Goal: Task Accomplishment & Management: Complete application form

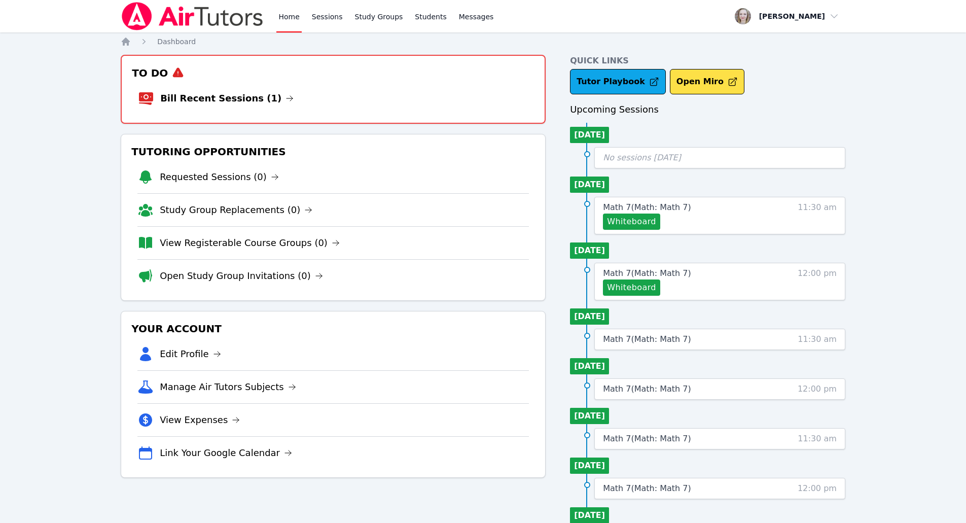
click at [228, 82] on li "Bill Recent Sessions (1)" at bounding box center [333, 98] width 391 height 32
click at [232, 98] on link "Bill Recent Sessions (1)" at bounding box center [226, 98] width 133 height 14
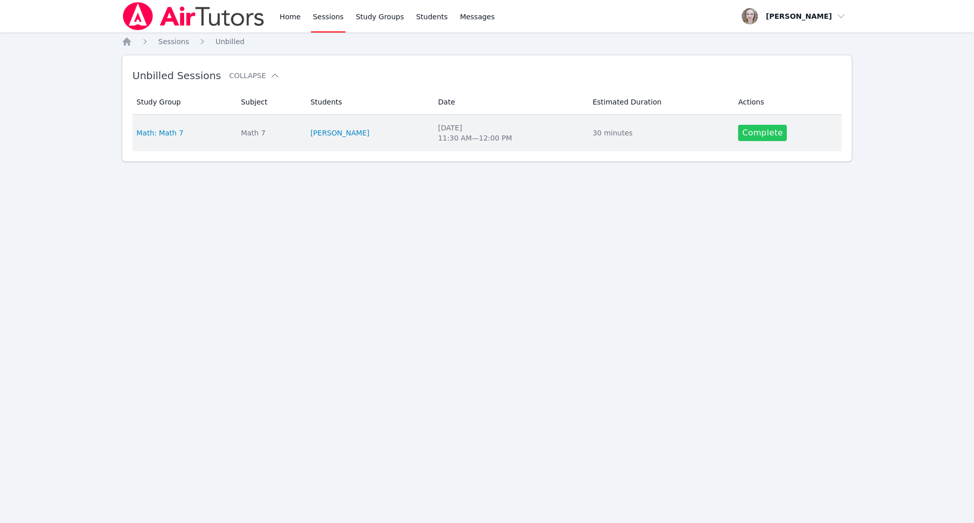
click at [762, 129] on link "Complete" at bounding box center [762, 133] width 49 height 16
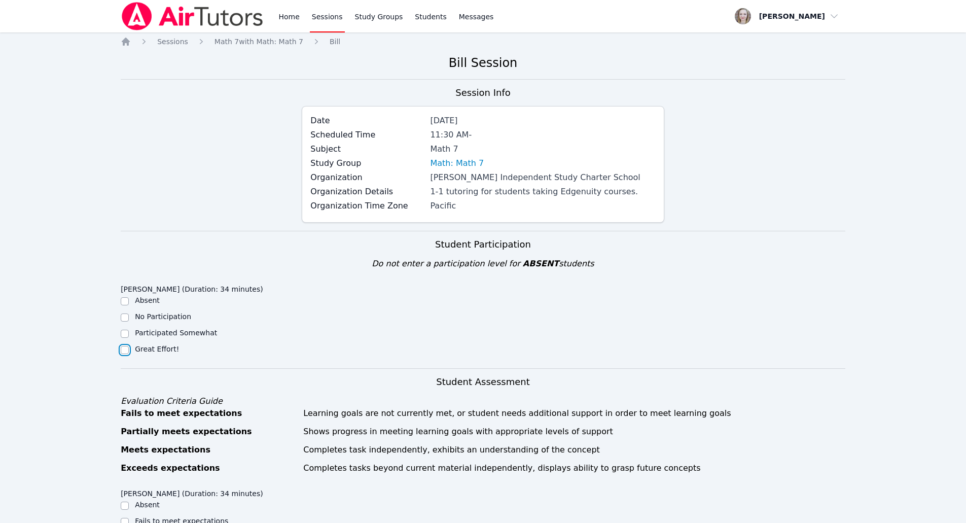
click at [128, 348] on input "Great Effort!" at bounding box center [125, 350] width 8 height 8
checkbox input "true"
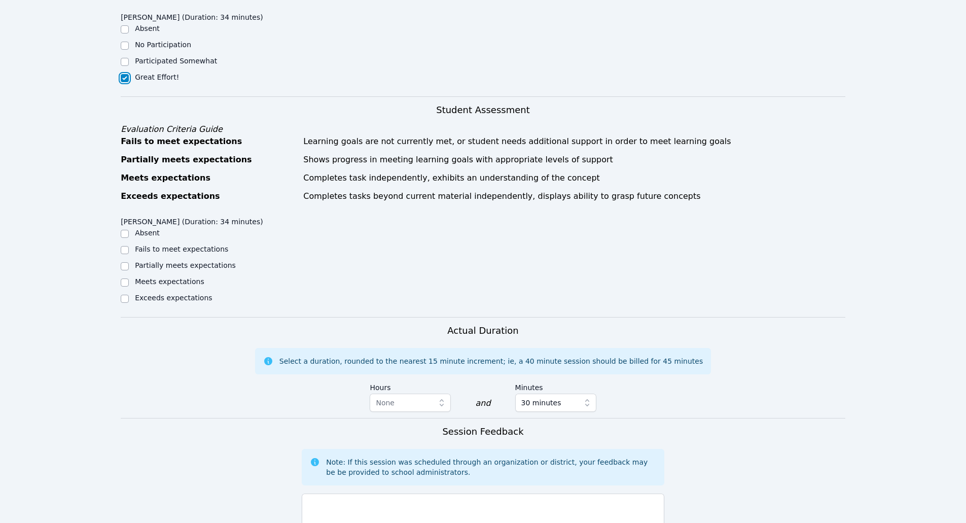
scroll to position [304, 0]
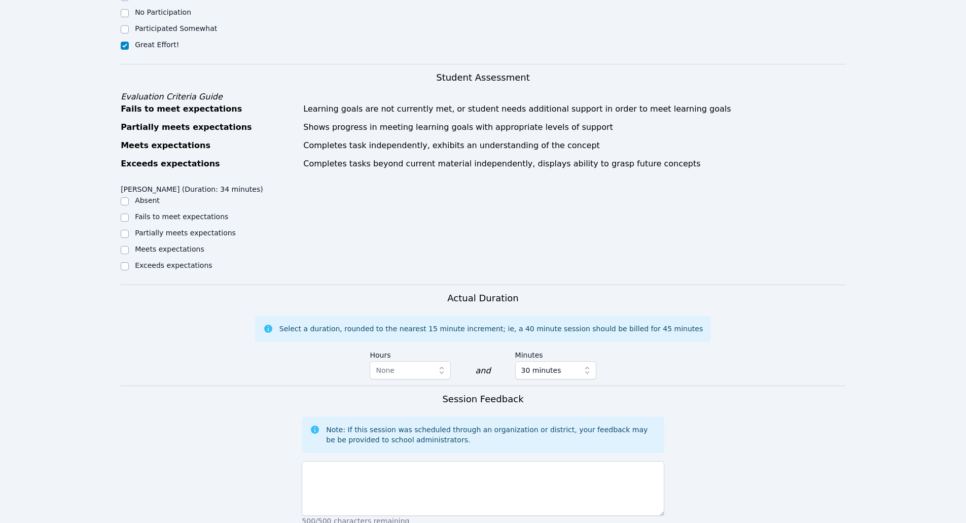
click at [129, 233] on div "Partially meets expectations" at bounding box center [211, 234] width 181 height 12
click at [123, 232] on input "Partially meets expectations" at bounding box center [125, 234] width 8 height 8
checkbox input "true"
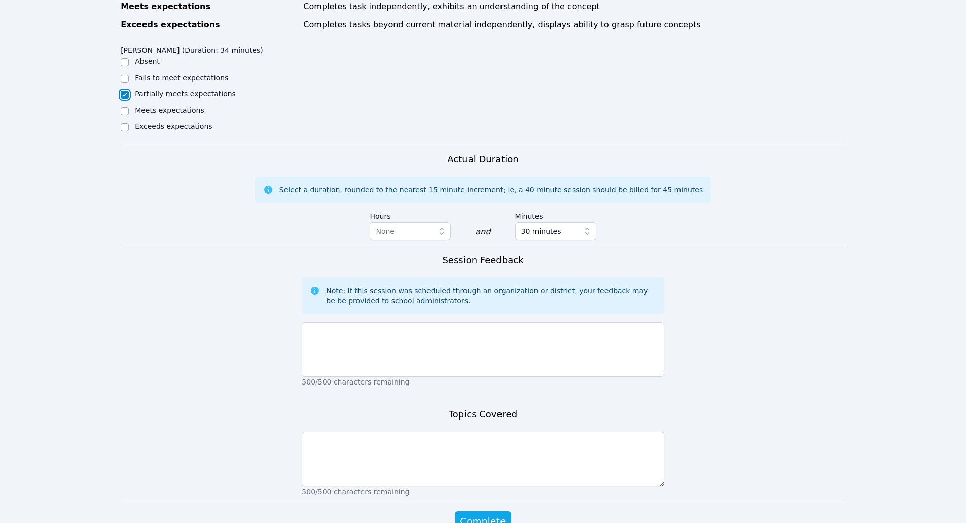
scroll to position [457, 0]
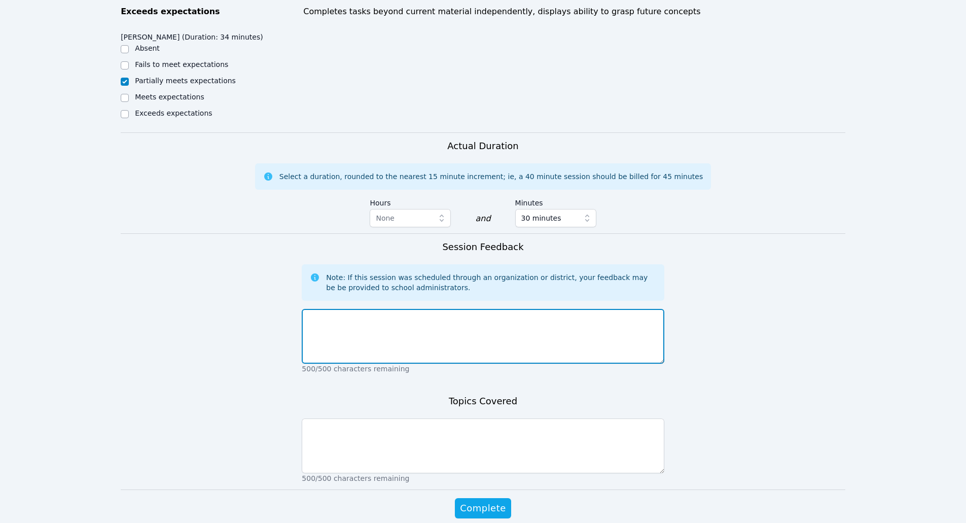
click at [352, 349] on textarea at bounding box center [483, 336] width 362 height 55
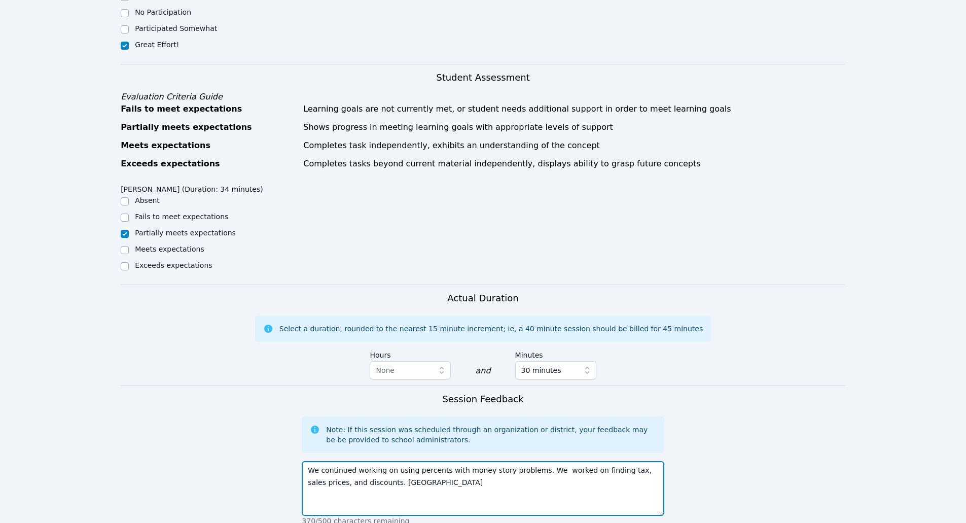
scroll to position [501, 0]
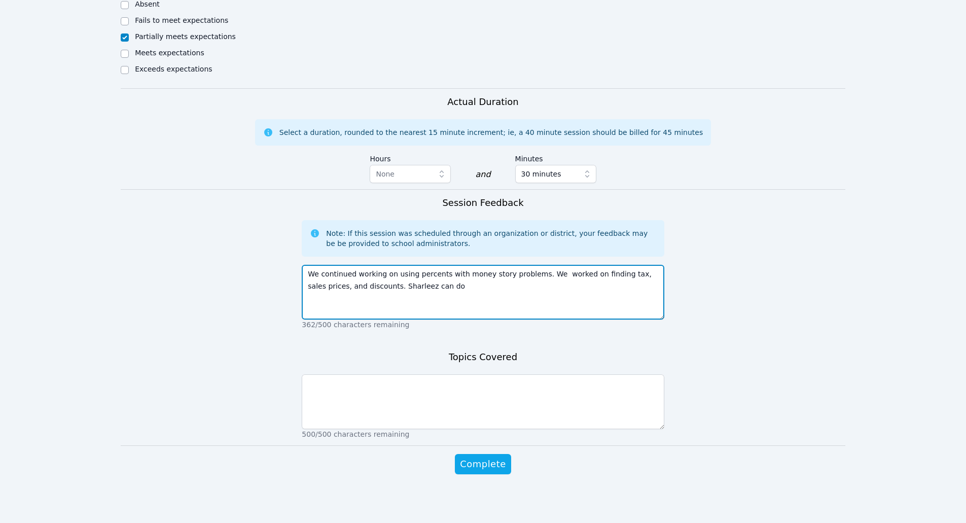
click at [433, 293] on textarea "We continued working on using percents with money story problems. We worked on …" at bounding box center [483, 292] width 362 height 55
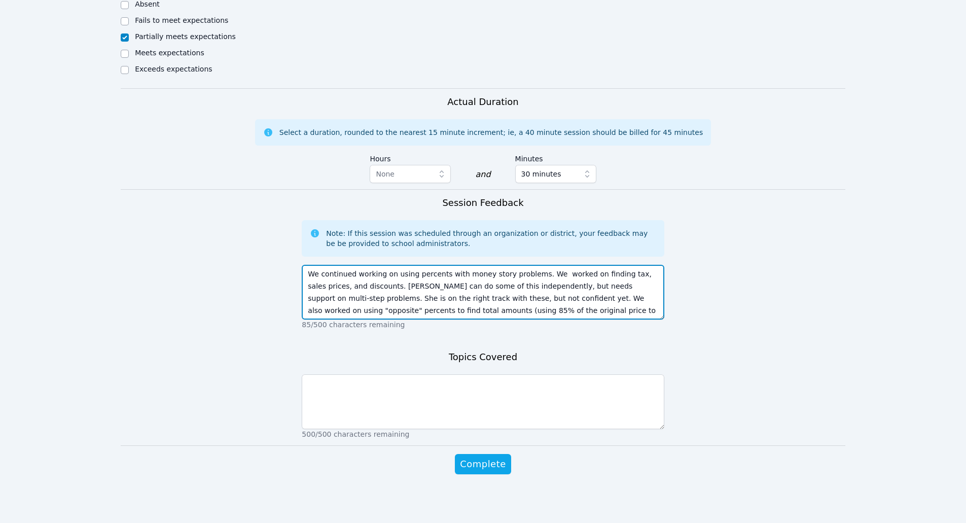
type textarea "We continued working on using percents with money story problems. We worked on …"
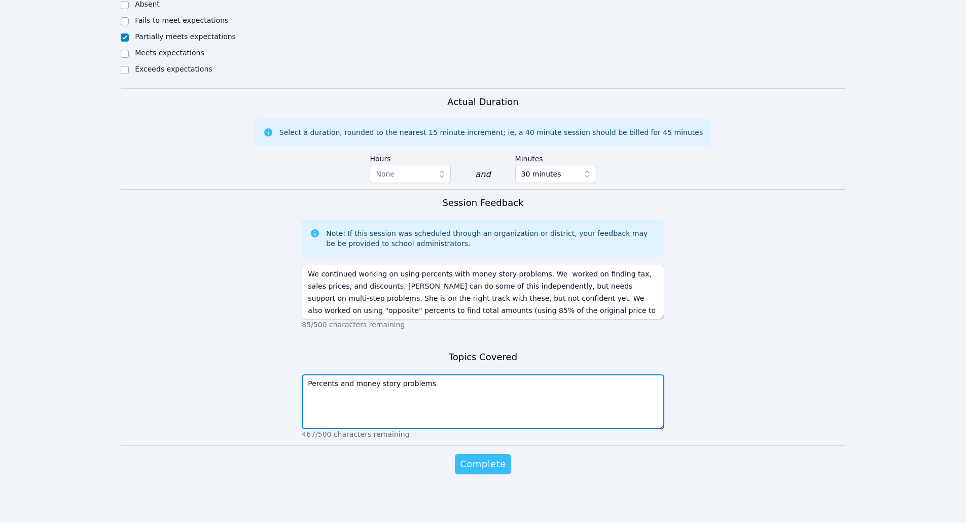
type textarea "Percents and money story problems"
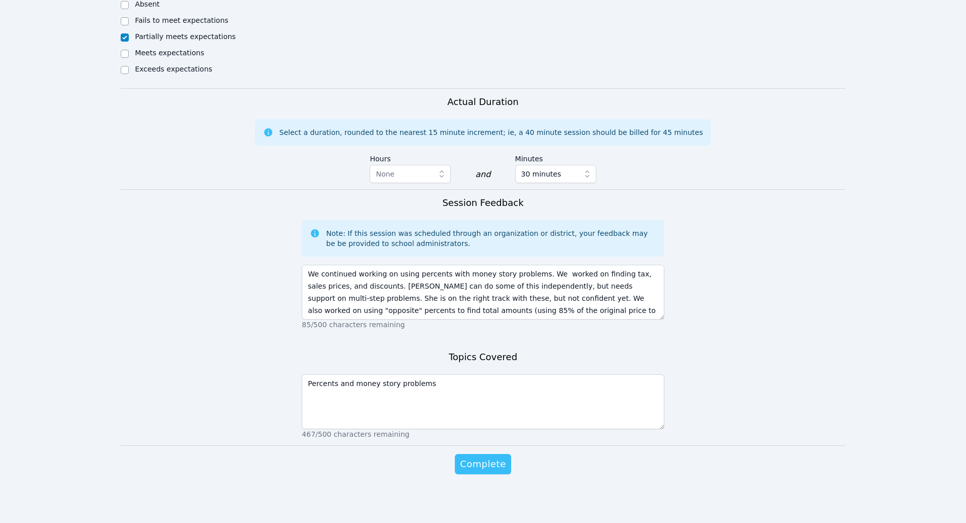
click at [501, 456] on button "Complete" at bounding box center [483, 464] width 56 height 20
